Goal: Information Seeking & Learning: Learn about a topic

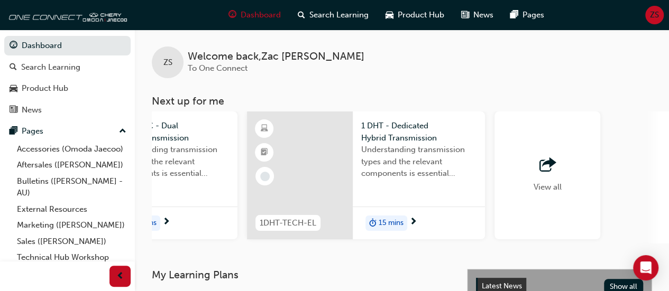
scroll to position [0, 895]
click at [540, 170] on span "outbound-icon" at bounding box center [547, 165] width 16 height 15
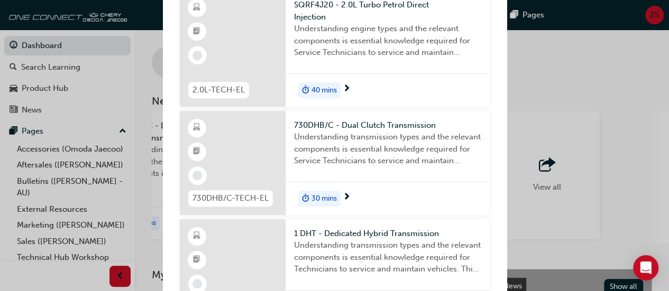
scroll to position [0, 0]
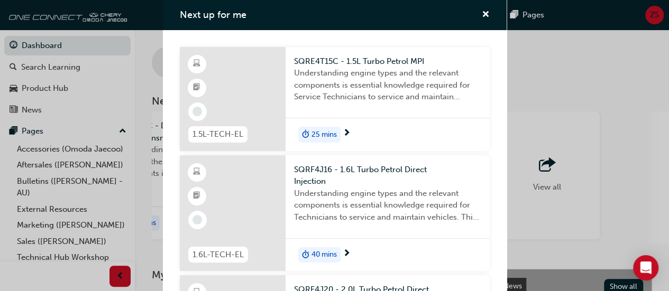
click at [325, 133] on span "25 mins" at bounding box center [323, 135] width 25 height 12
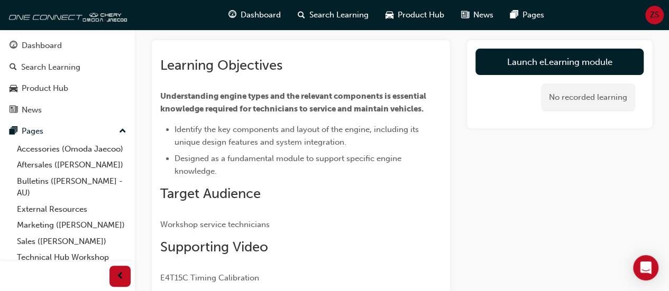
scroll to position [63, 0]
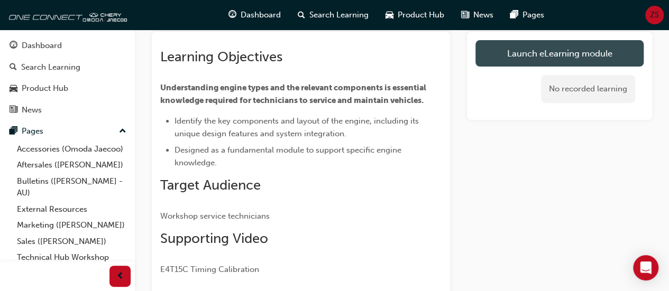
click at [515, 59] on link "Launch eLearning module" at bounding box center [559, 53] width 168 height 26
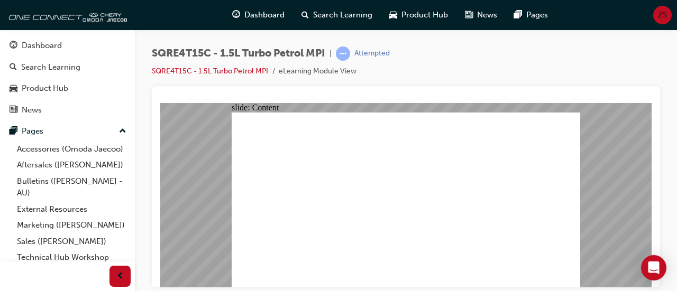
type input "3"
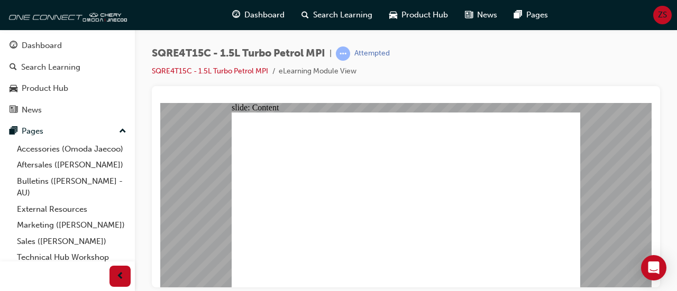
type input "218"
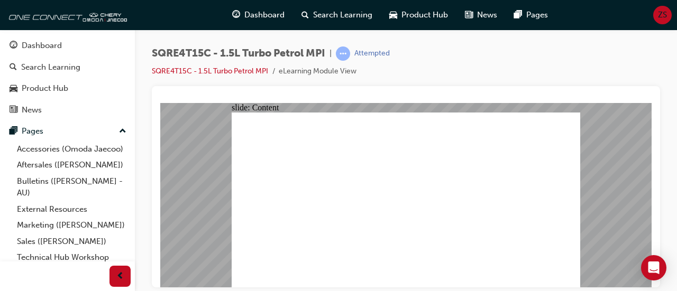
drag, startPoint x: 450, startPoint y: 211, endPoint x: 412, endPoint y: 236, distance: 45.2
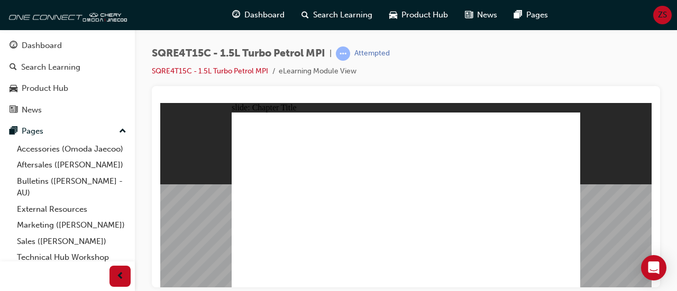
radio input "true"
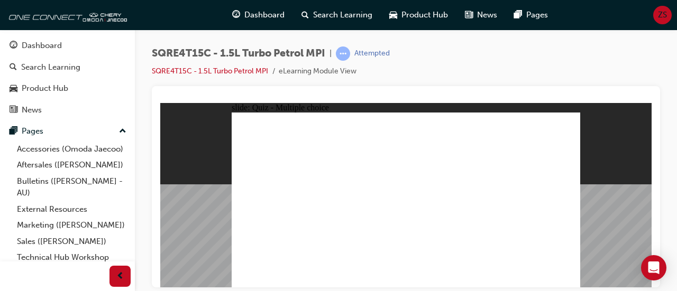
radio input "true"
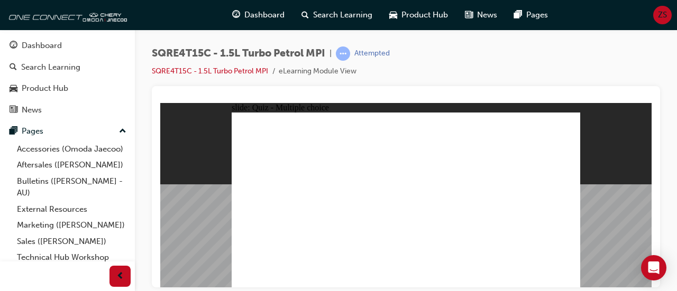
radio input "true"
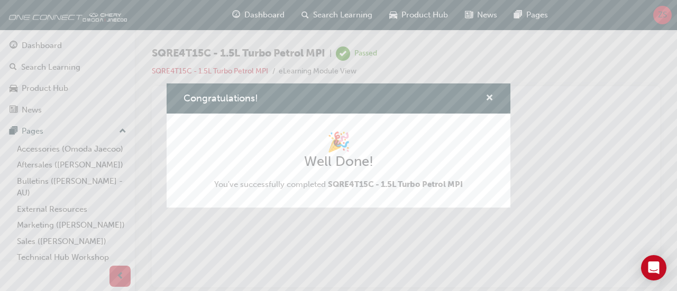
click at [492, 98] on span "cross-icon" at bounding box center [489, 99] width 8 height 10
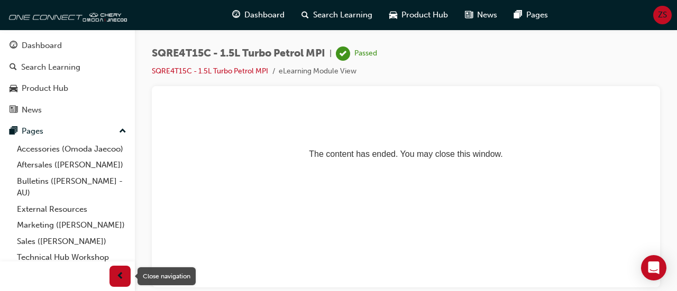
click at [118, 281] on span "prev-icon" at bounding box center [120, 276] width 8 height 13
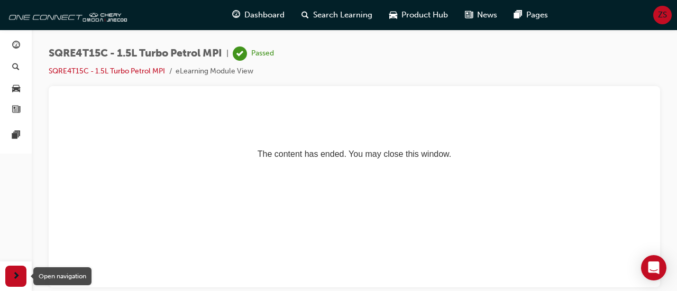
click at [20, 275] on span "next-icon" at bounding box center [16, 276] width 8 height 13
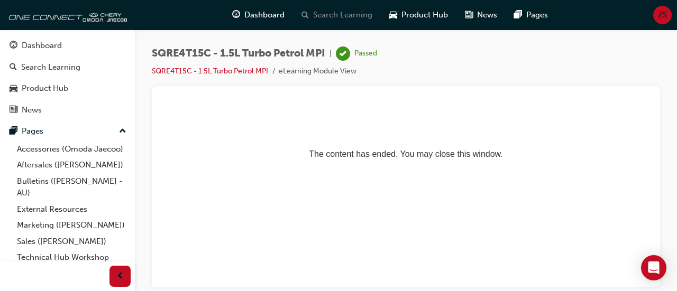
click at [355, 14] on span "Search Learning" at bounding box center [342, 15] width 59 height 12
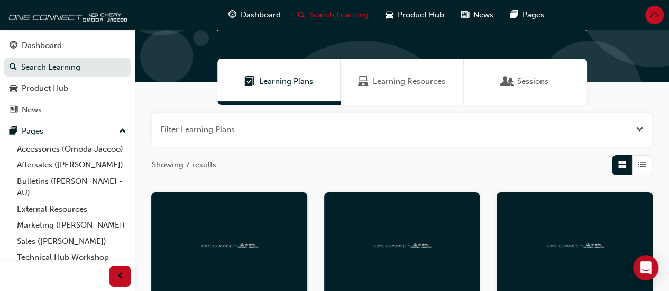
scroll to position [52, 0]
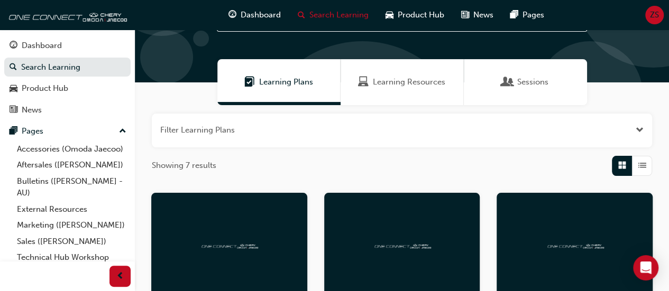
click at [400, 87] on span "Learning Resources" at bounding box center [409, 82] width 72 height 12
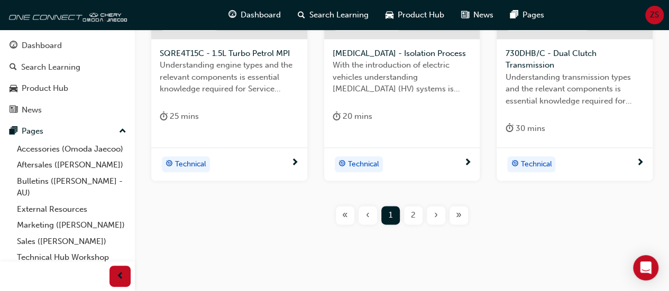
scroll to position [593, 0]
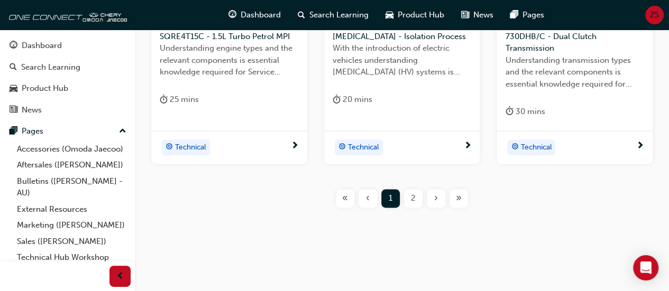
click at [407, 199] on div "2" at bounding box center [413, 198] width 19 height 19
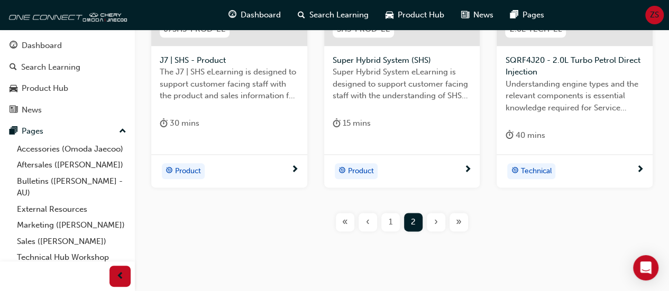
scroll to position [571, 0]
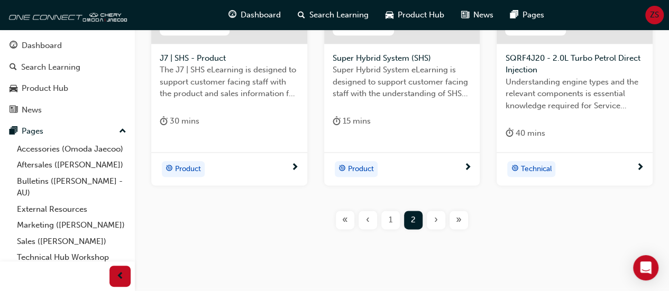
click at [386, 219] on div "1" at bounding box center [390, 220] width 19 height 19
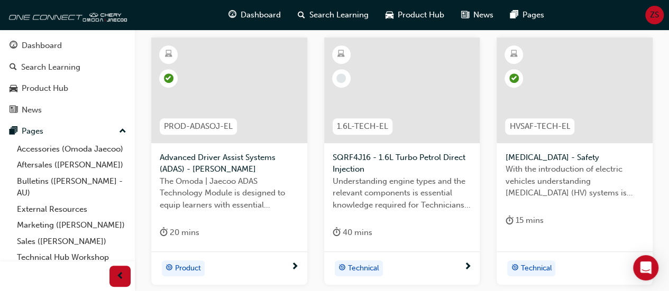
scroll to position [206, 0]
click at [417, 269] on div "Technical" at bounding box center [398, 270] width 131 height 16
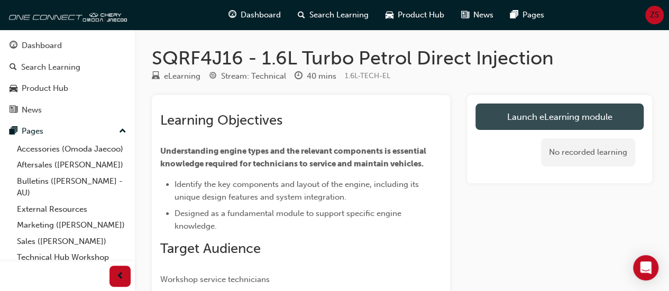
click at [515, 108] on link "Launch eLearning module" at bounding box center [559, 117] width 168 height 26
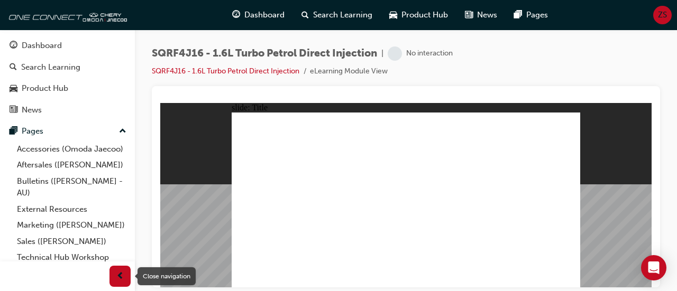
click at [125, 278] on div "button" at bounding box center [119, 276] width 21 height 21
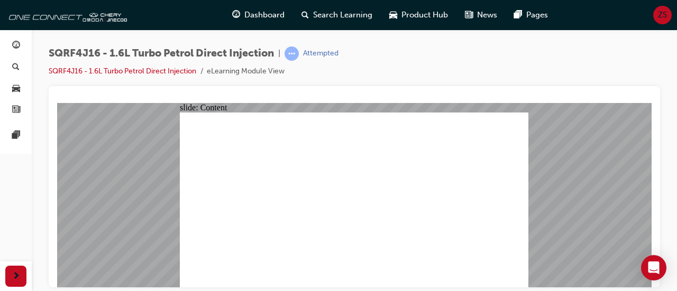
type input "45"
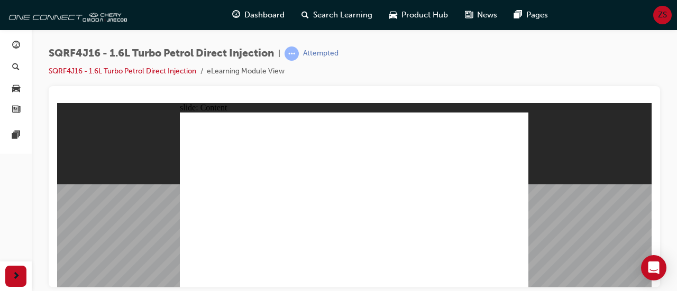
drag, startPoint x: 377, startPoint y: 223, endPoint x: 467, endPoint y: 304, distance: 121.3
click at [467, 287] on html "slide: Content Rectangle 1 ENGINE CONSTRUCTION NVH MEASURES Group 1 OAD (ALTER…" at bounding box center [354, 195] width 594 height 184
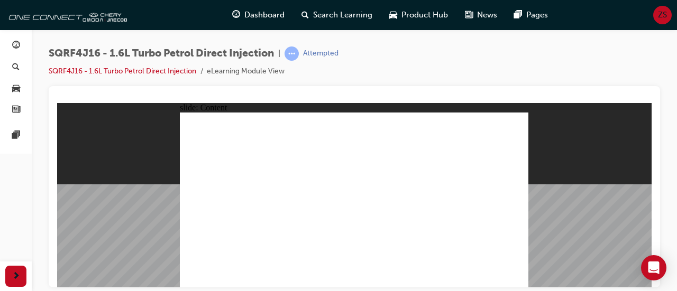
drag, startPoint x: 441, startPoint y: 206, endPoint x: 427, endPoint y: 213, distance: 16.1
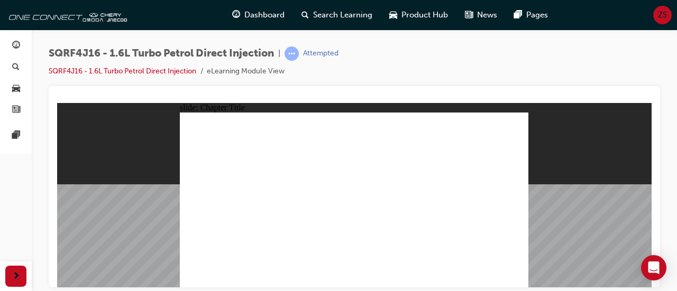
radio input "true"
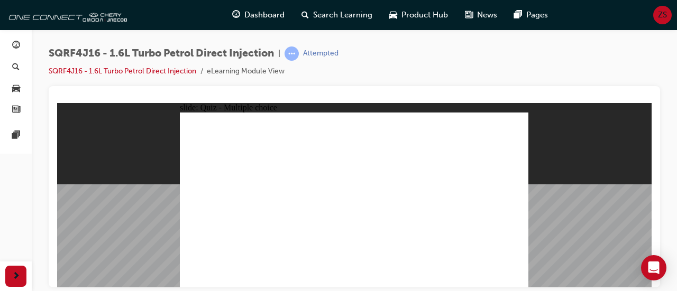
radio input "true"
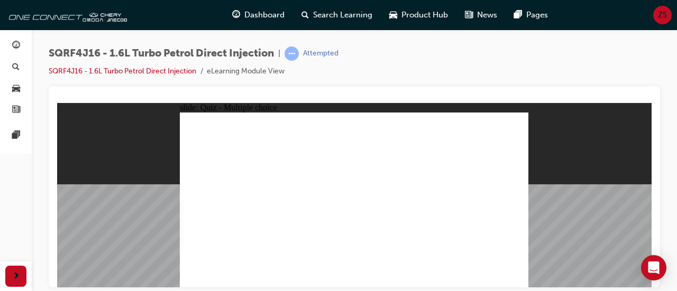
radio input "true"
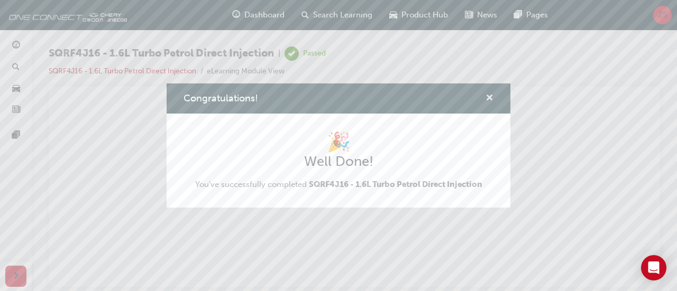
click at [488, 96] on span "cross-icon" at bounding box center [489, 99] width 8 height 10
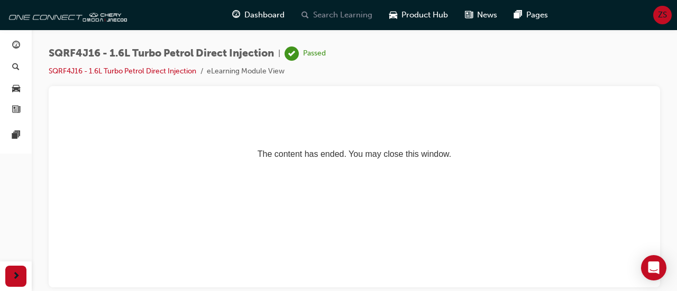
click at [333, 11] on span "Search Learning" at bounding box center [342, 15] width 59 height 12
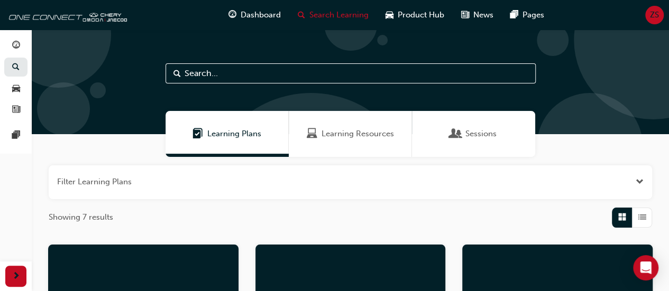
click at [336, 131] on span "Learning Resources" at bounding box center [357, 134] width 72 height 12
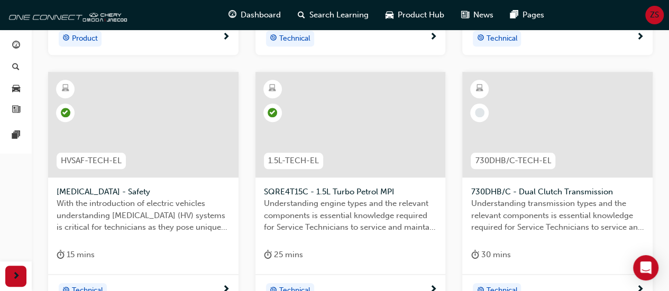
scroll to position [438, 0]
click at [564, 190] on span "730DHB/C - Dual Clutch Transmission" at bounding box center [556, 192] width 173 height 12
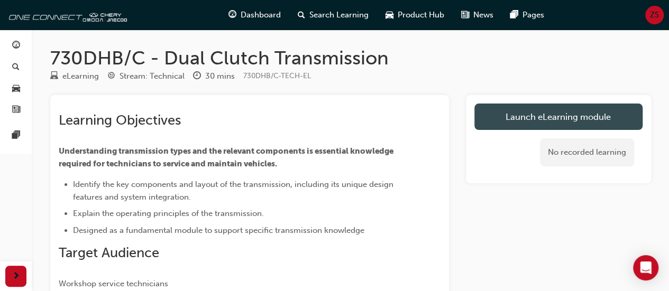
click at [495, 118] on link "Launch eLearning module" at bounding box center [558, 117] width 168 height 26
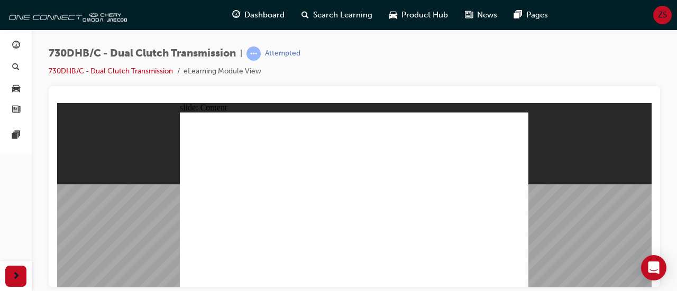
drag, startPoint x: 517, startPoint y: 278, endPoint x: 330, endPoint y: 188, distance: 207.4
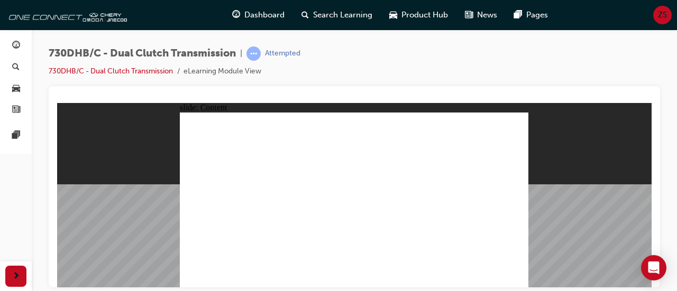
drag, startPoint x: 428, startPoint y: 193, endPoint x: 412, endPoint y: 197, distance: 16.2
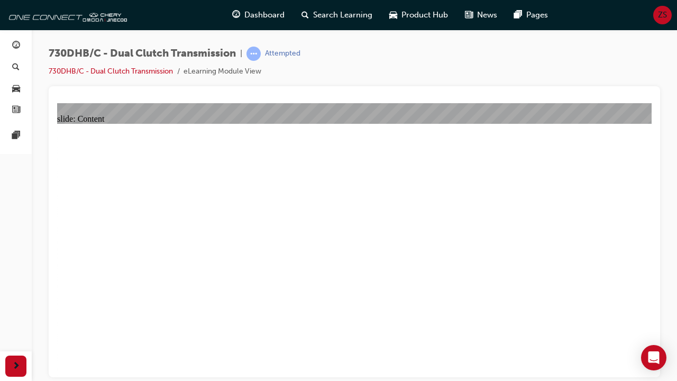
type input "44"
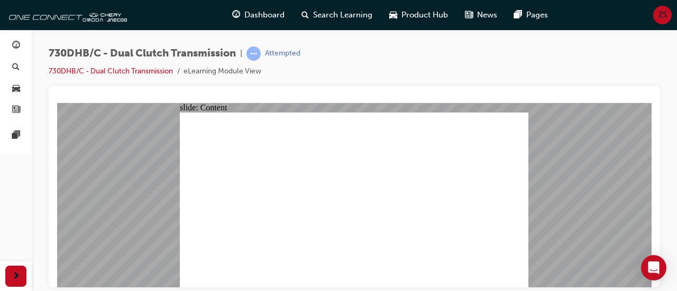
type input "462"
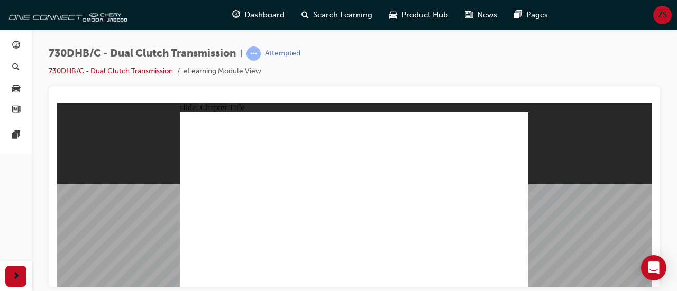
radio input "true"
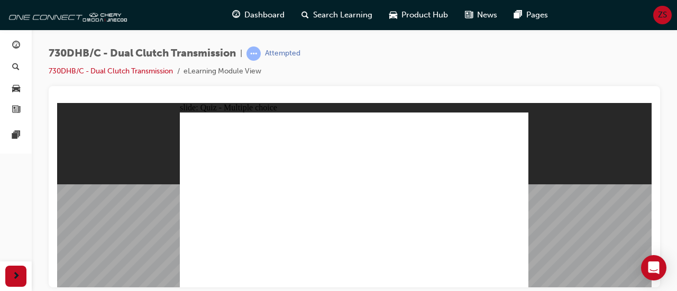
radio input "true"
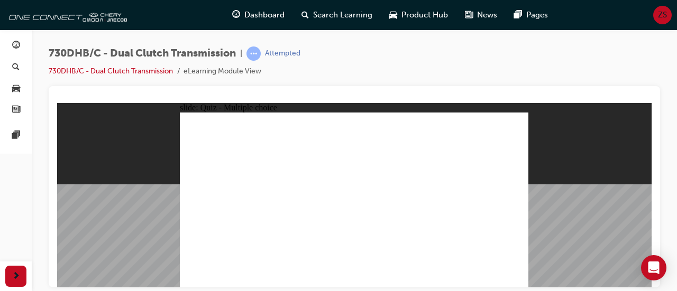
radio input "true"
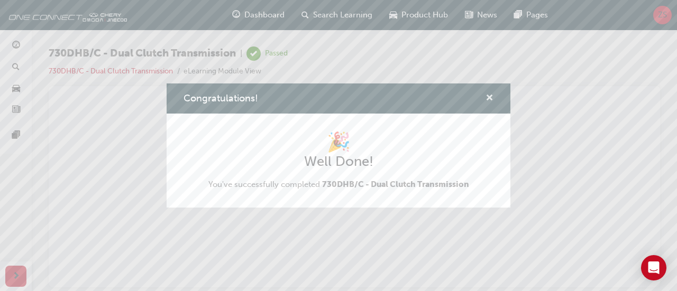
click at [486, 98] on span "cross-icon" at bounding box center [489, 99] width 8 height 10
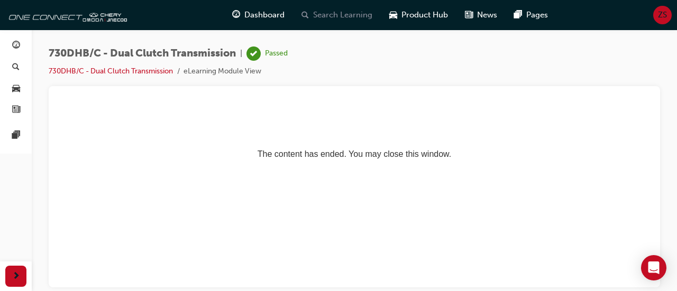
click at [334, 20] on span "Search Learning" at bounding box center [342, 15] width 59 height 12
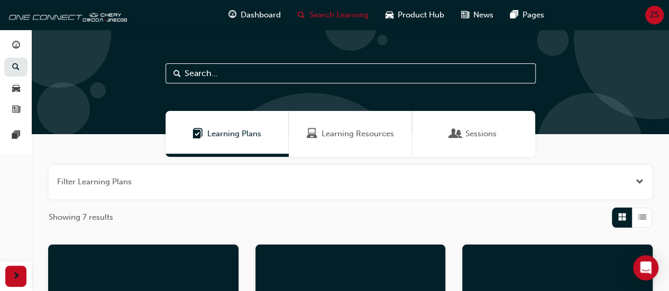
click at [366, 134] on span "Learning Resources" at bounding box center [357, 134] width 72 height 12
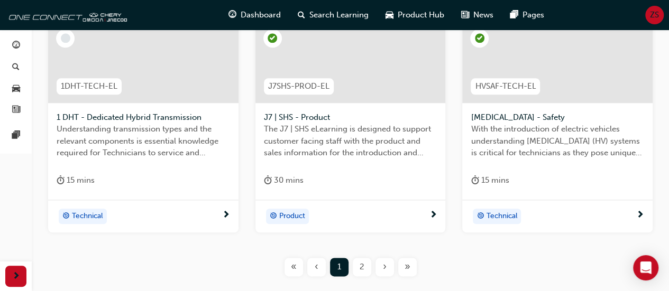
scroll to position [518, 0]
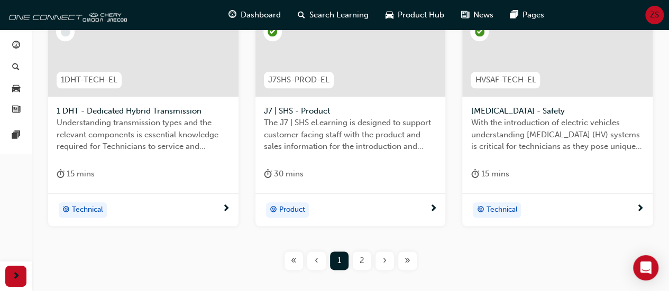
click at [364, 262] on div "2" at bounding box center [362, 261] width 19 height 19
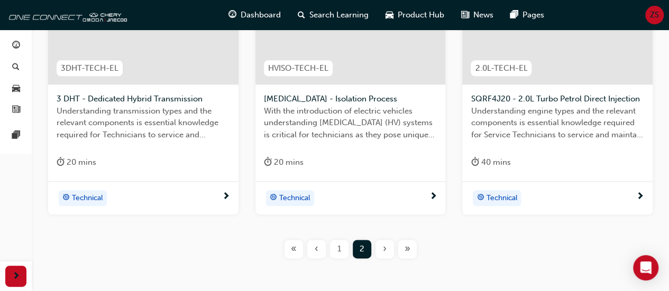
click at [339, 243] on span "1" at bounding box center [339, 249] width 4 height 12
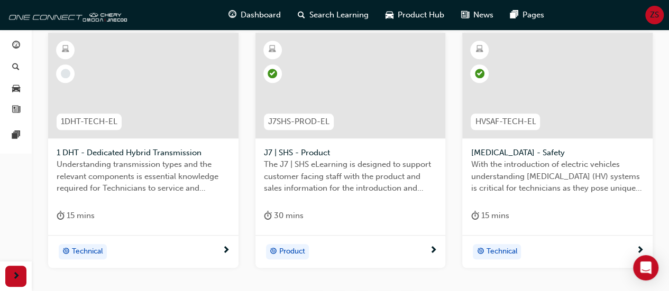
scroll to position [477, 0]
click at [174, 250] on div "Technical" at bounding box center [139, 251] width 165 height 16
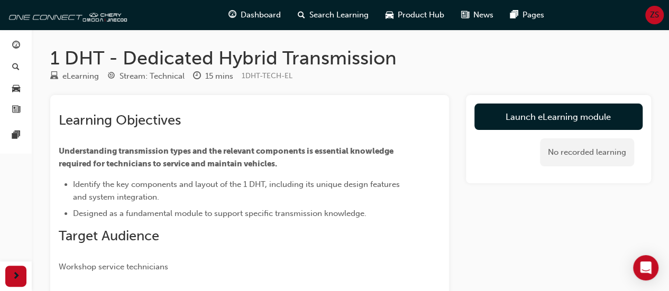
scroll to position [63, 0]
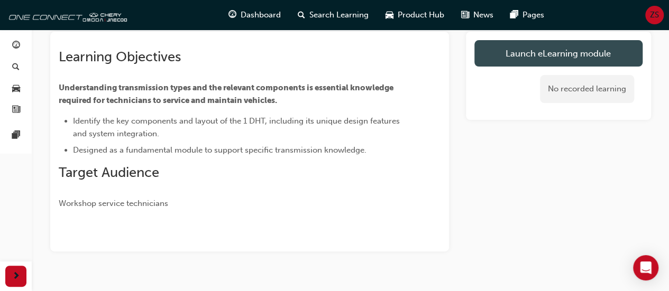
click at [529, 57] on link "Launch eLearning module" at bounding box center [558, 53] width 168 height 26
